Goal: Transaction & Acquisition: Purchase product/service

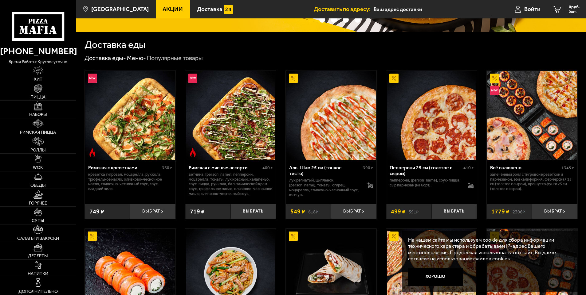
scroll to position [154, 0]
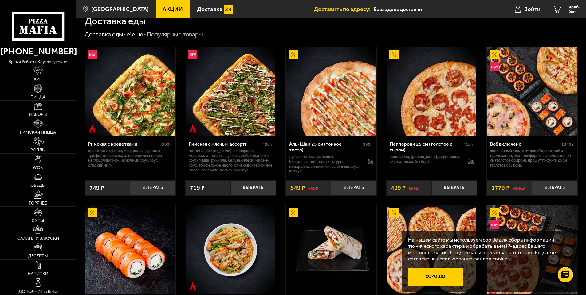
click at [447, 281] on button "Хорошо" at bounding box center [435, 277] width 55 height 18
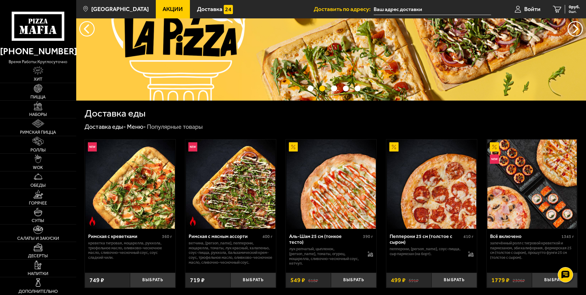
scroll to position [0, 0]
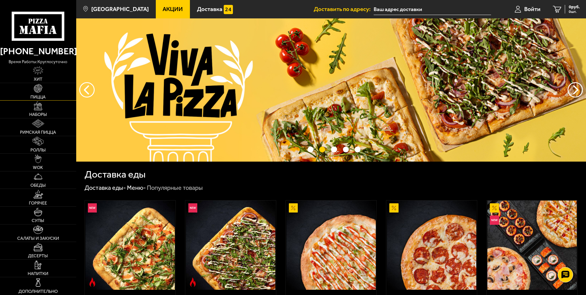
click at [40, 90] on img at bounding box center [38, 88] width 9 height 9
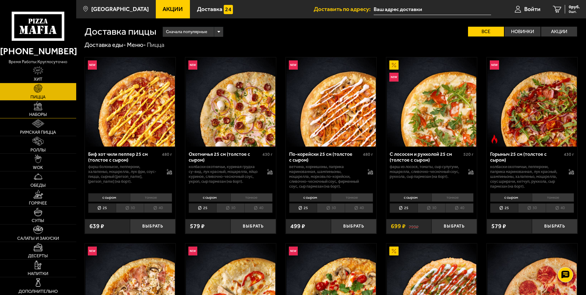
click at [34, 105] on img at bounding box center [38, 106] width 9 height 9
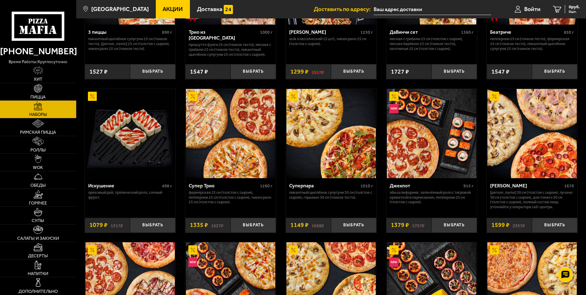
scroll to position [276, 0]
click at [249, 224] on button "Выбрать" at bounding box center [252, 225] width 45 height 15
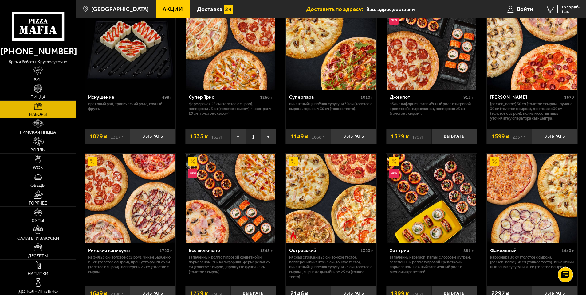
scroll to position [338, 0]
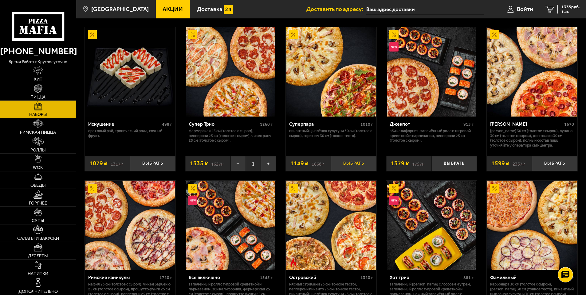
click at [350, 165] on button "Выбрать" at bounding box center [353, 163] width 45 height 15
click at [564, 9] on span "2484 руб." at bounding box center [570, 7] width 18 height 4
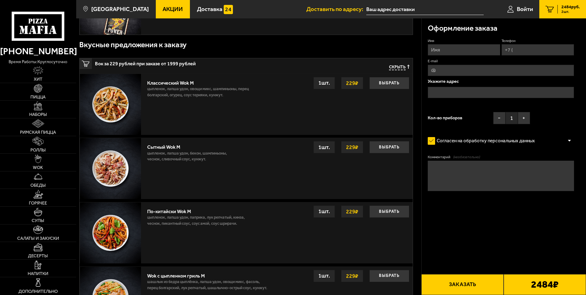
scroll to position [246, 0]
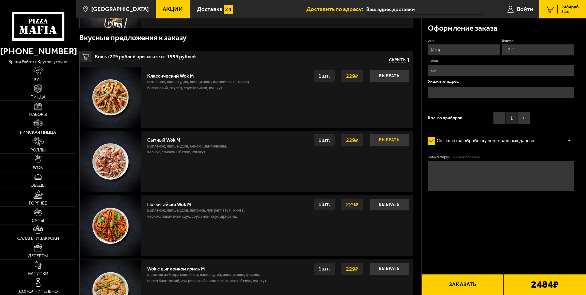
click at [381, 139] on button "Выбрать" at bounding box center [389, 140] width 40 height 12
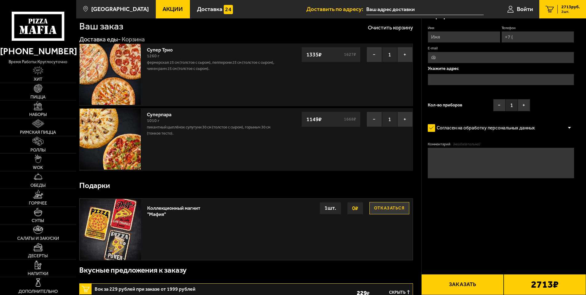
scroll to position [0, 0]
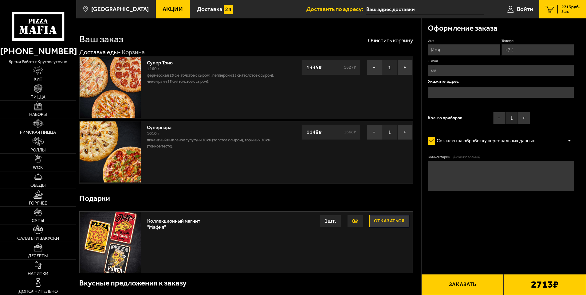
click at [463, 45] on fieldset "Имя" at bounding box center [464, 47] width 72 height 18
click at [457, 50] on input "Имя" at bounding box center [464, 49] width 72 height 11
type input "L"
type input "[PERSON_NAME]"
click at [538, 45] on fieldset "Телефон" at bounding box center [537, 47] width 72 height 18
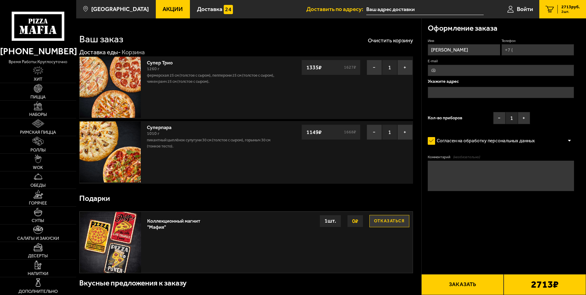
click at [532, 50] on input "Телефон" at bounding box center [537, 49] width 72 height 11
type input "[PHONE_NUMBER]"
click at [469, 72] on input "E-mail" at bounding box center [501, 70] width 147 height 11
type input "[EMAIL_ADDRESS][DOMAIN_NAME]"
click at [447, 91] on input "text" at bounding box center [501, 92] width 147 height 11
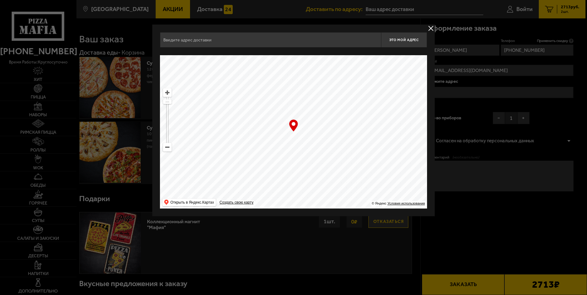
click at [208, 43] on input "text" at bounding box center [270, 39] width 221 height 15
type input "П"
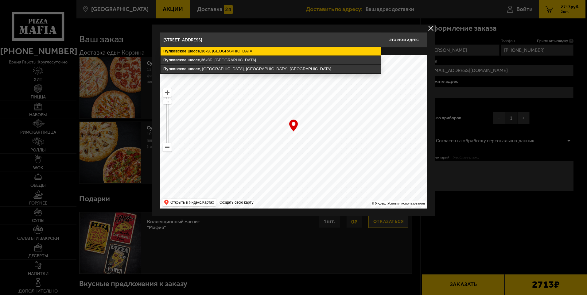
click at [211, 54] on ymaps "[STREET_ADDRESS]" at bounding box center [271, 51] width 221 height 9
type input "[STREET_ADDRESS]"
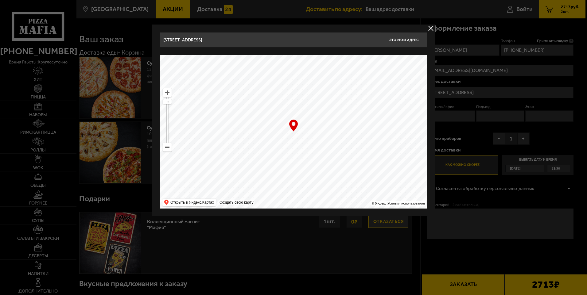
drag, startPoint x: 294, startPoint y: 108, endPoint x: 301, endPoint y: 125, distance: 18.4
click at [301, 125] on ymaps at bounding box center [293, 132] width 267 height 154
type input "[STREET_ADDRESS]"
drag, startPoint x: 167, startPoint y: 101, endPoint x: 168, endPoint y: 96, distance: 5.9
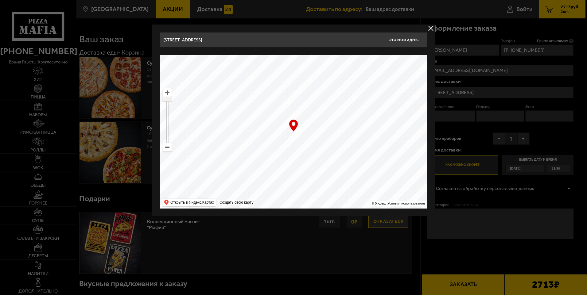
click at [168, 96] on ymaps at bounding box center [167, 119] width 9 height 63
drag, startPoint x: 299, startPoint y: 134, endPoint x: 298, endPoint y: 144, distance: 10.8
click at [298, 144] on ymaps at bounding box center [293, 132] width 267 height 154
type input "[STREET_ADDRESS]"
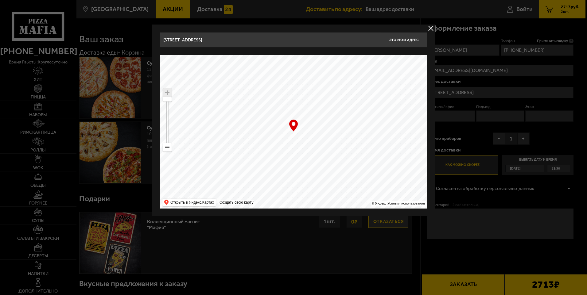
drag, startPoint x: 323, startPoint y: 170, endPoint x: 308, endPoint y: 139, distance: 34.1
click at [308, 139] on ymaps at bounding box center [293, 132] width 267 height 154
click at [403, 39] on span "Это мой адрес" at bounding box center [403, 40] width 29 height 4
type input "[STREET_ADDRESS]"
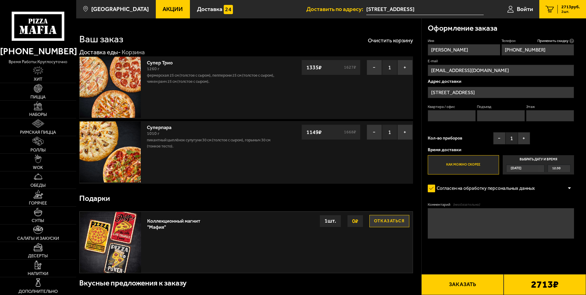
click at [437, 111] on input "Квартира / офис" at bounding box center [452, 115] width 48 height 11
type input "1"
click at [501, 126] on div "Имя [PERSON_NAME] Телефон Применить скидку Вы будете зарегистрированы автоматич…" at bounding box center [501, 106] width 147 height 137
click at [499, 118] on input "Подъезд" at bounding box center [501, 115] width 48 height 11
type input "1"
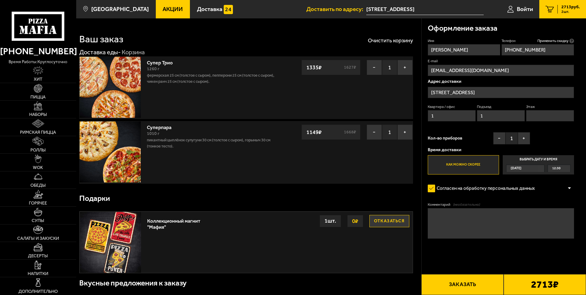
click at [548, 116] on input "Этаж" at bounding box center [550, 115] width 48 height 11
type input "1"
click at [463, 211] on textarea "Комментарий (необязательно)" at bounding box center [501, 224] width 147 height 30
click at [526, 139] on button "+" at bounding box center [524, 138] width 12 height 12
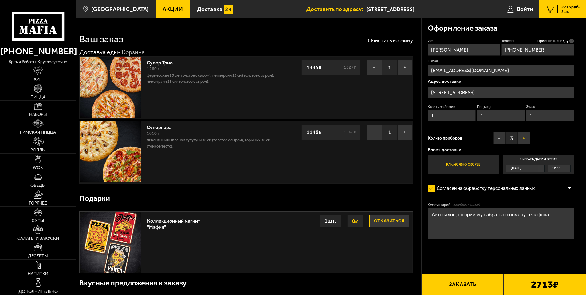
click at [526, 139] on button "+" at bounding box center [524, 138] width 12 height 12
click at [431, 216] on textarea "Автосалон, по приезду набрать по номеру телефона." at bounding box center [501, 224] width 147 height 30
type textarea "Бывший автосалон Мазда, по приезду набрать по номеру телефона."
click at [447, 285] on button "Заказать" at bounding box center [462, 285] width 82 height 21
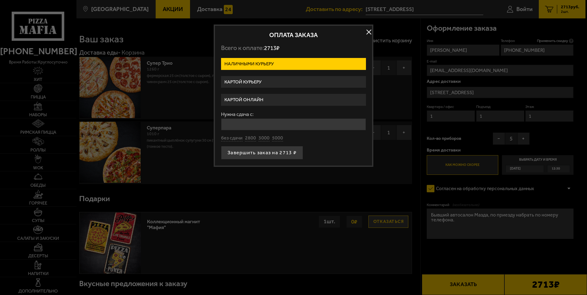
click at [249, 84] on label "Картой курьеру" at bounding box center [293, 82] width 145 height 12
click at [0, 0] on input "Картой курьеру" at bounding box center [0, 0] width 0 height 0
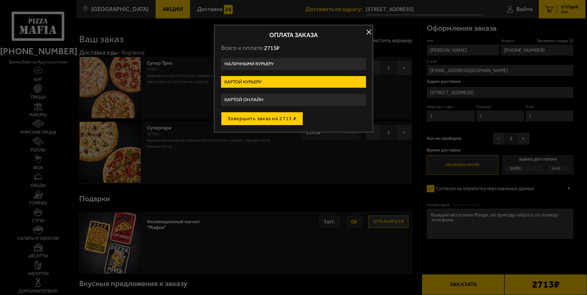
click at [250, 120] on button "Завершить заказ на 2713 ₽" at bounding box center [262, 119] width 82 height 14
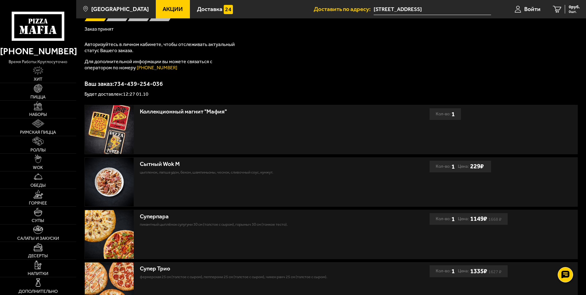
scroll to position [123, 0]
